Goal: Information Seeking & Learning: Check status

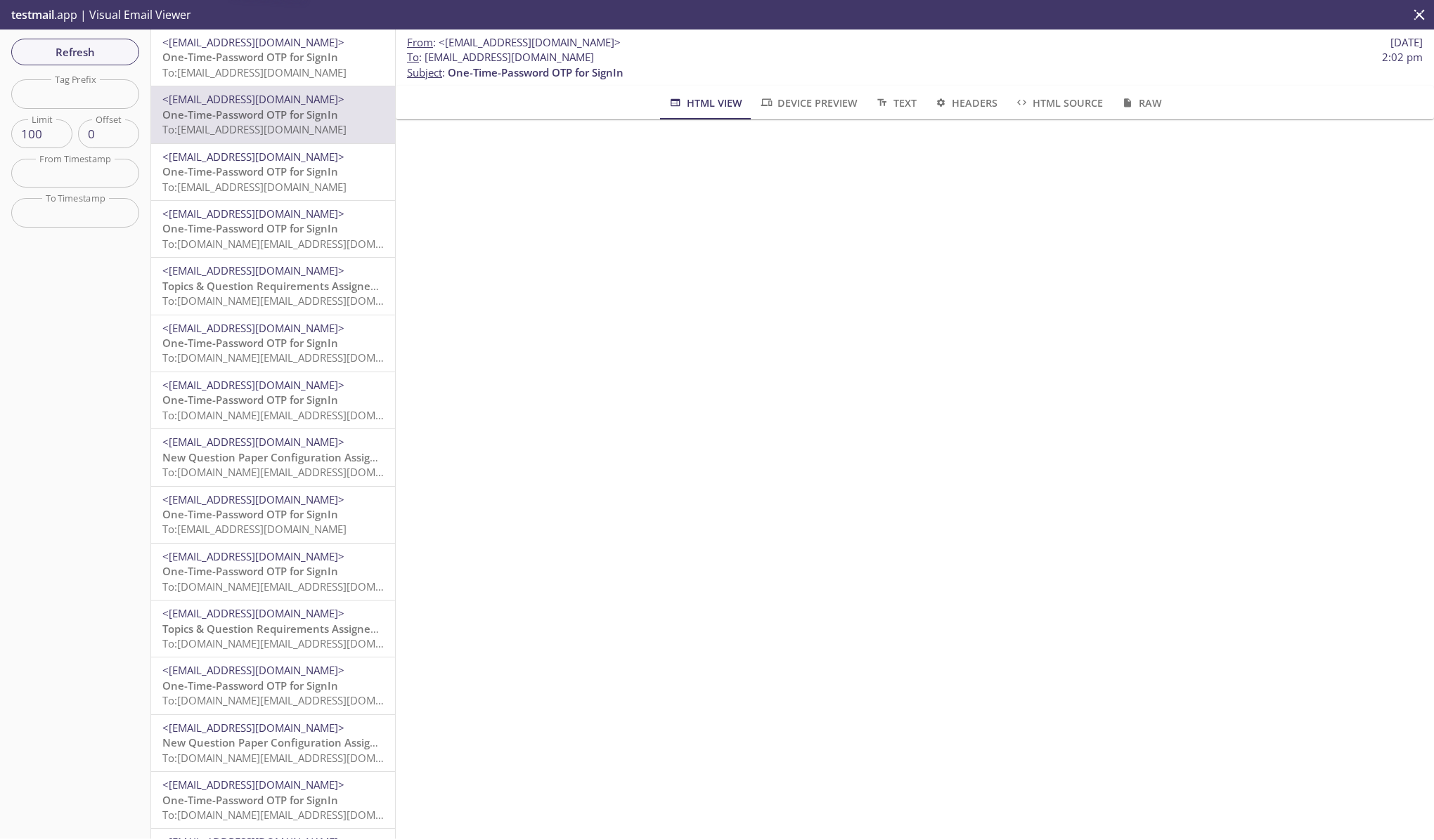
scroll to position [178, 0]
click at [795, 21] on div "testmail .app | Visual Email Viewer" at bounding box center [717, 15] width 1434 height 30
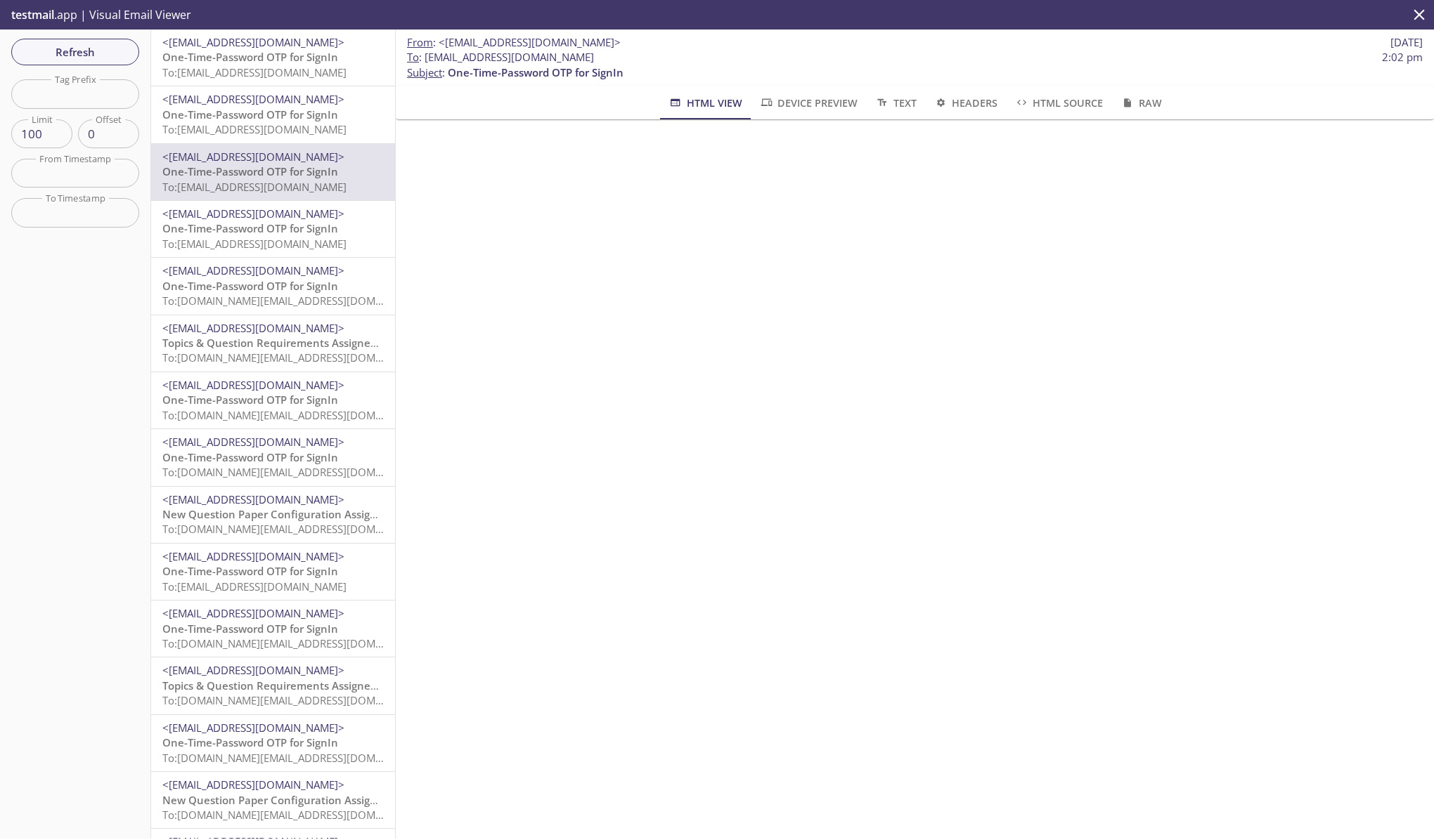
click at [256, 52] on span "One-Time-Password OTP for SignIn" at bounding box center [250, 57] width 176 height 14
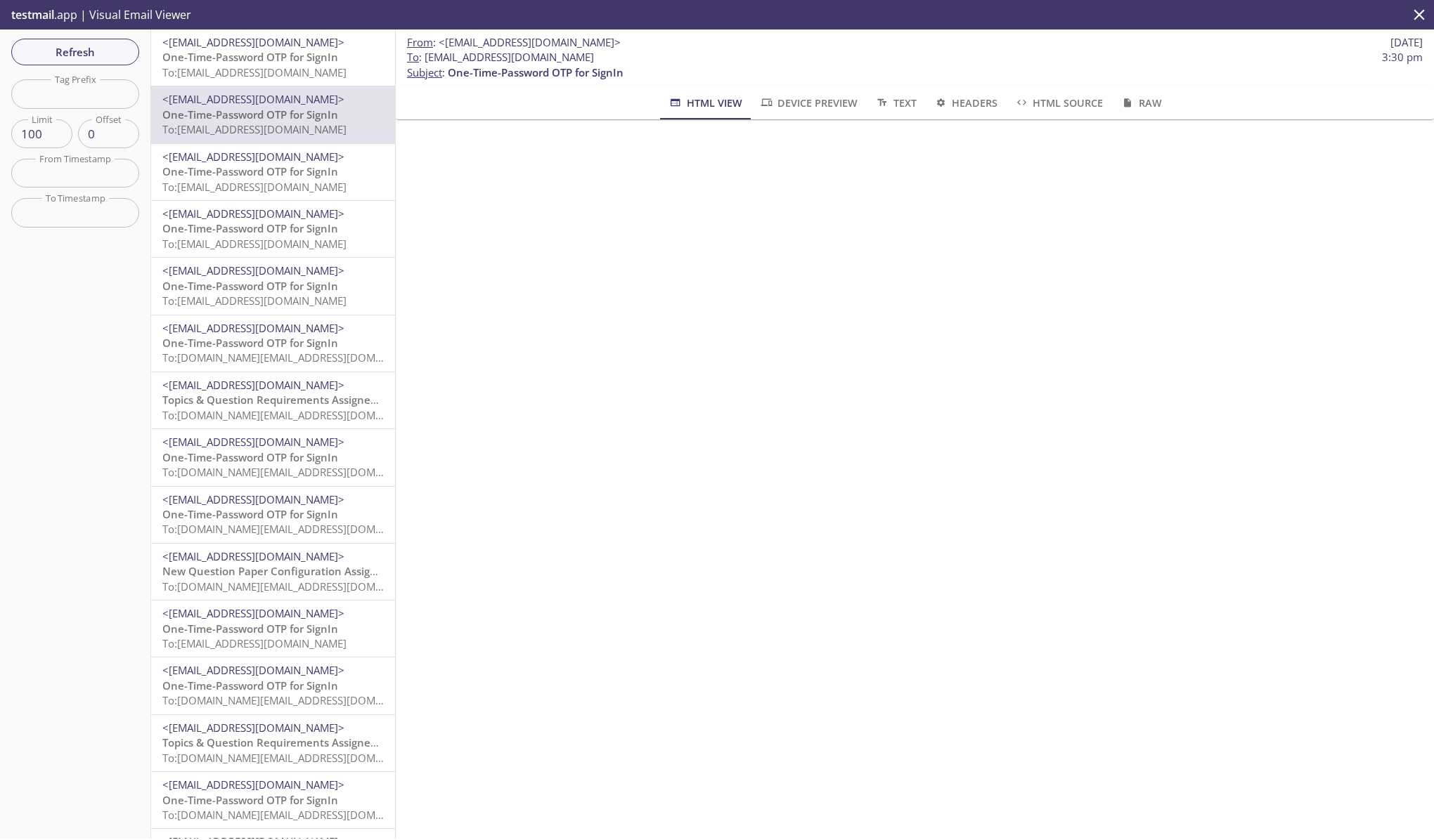
click at [300, 44] on span "<[EMAIL_ADDRESS][DOMAIN_NAME]>" at bounding box center [253, 42] width 182 height 14
click at [293, 66] on span "To: edgeup.opdh@inbox.testmail.app" at bounding box center [254, 72] width 184 height 14
click at [306, 63] on span "One-Time-Password OTP for SignIn" at bounding box center [250, 57] width 176 height 14
